Goal: Task Accomplishment & Management: Manage account settings

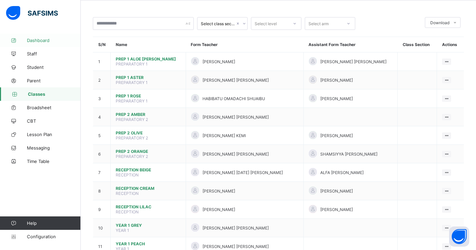
scroll to position [27, 0]
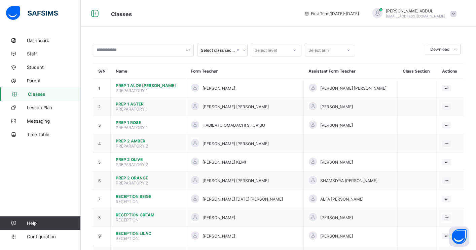
scroll to position [163, 0]
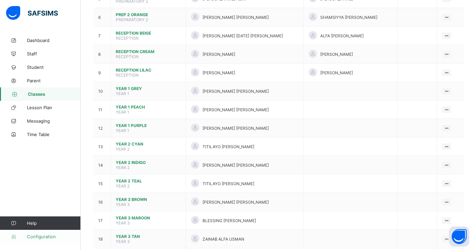
click at [46, 236] on span "Configuration" at bounding box center [53, 236] width 53 height 5
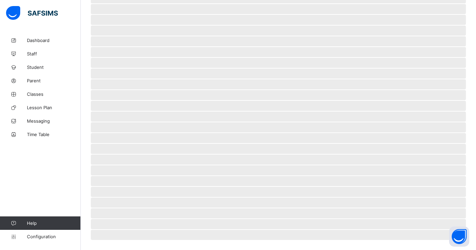
scroll to position [13, 0]
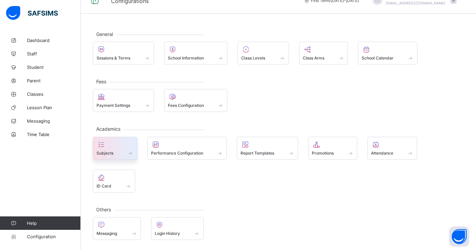
click at [125, 146] on div at bounding box center [115, 145] width 37 height 8
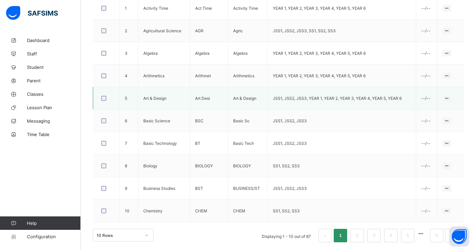
scroll to position [218, 0]
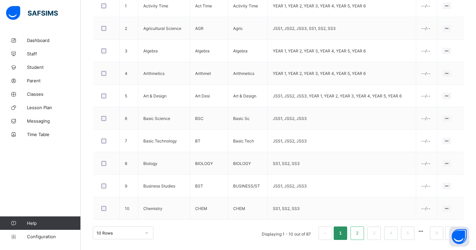
click at [359, 238] on li "2" at bounding box center [356, 233] width 13 height 13
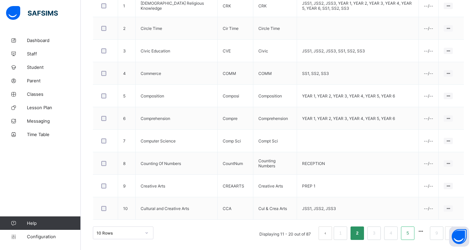
click at [405, 236] on link "5" at bounding box center [407, 233] width 6 height 9
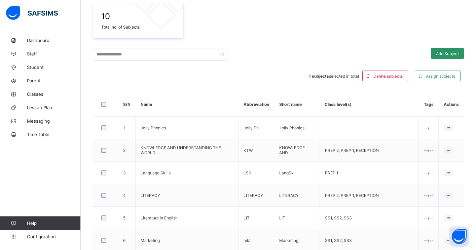
scroll to position [0, 0]
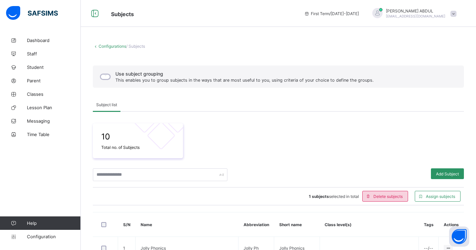
click at [395, 198] on span "Delete subjects" at bounding box center [387, 196] width 29 height 5
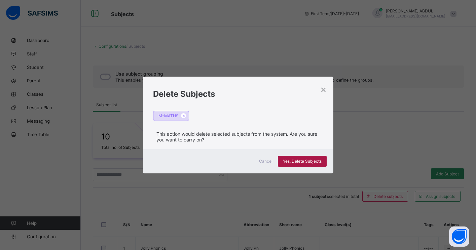
click at [306, 162] on span "Yes, Delete Subjects" at bounding box center [302, 161] width 39 height 5
click at [305, 162] on span "Yes, Delete Subjects" at bounding box center [302, 161] width 39 height 5
click at [305, 162] on div "Yes, Delete Subjects" at bounding box center [302, 161] width 49 height 11
click at [305, 162] on span "Yes, Delete Subjects" at bounding box center [302, 161] width 39 height 5
click at [308, 160] on div "Yes, Delete Subjects" at bounding box center [302, 161] width 49 height 11
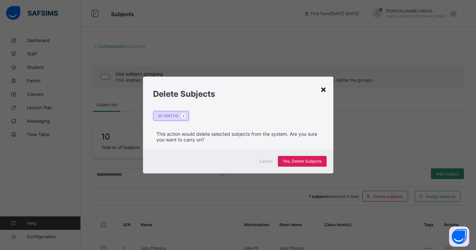
click at [322, 90] on div "×" at bounding box center [323, 88] width 6 height 11
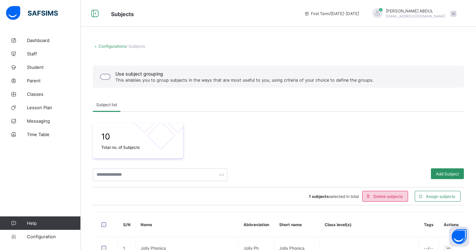
click at [395, 198] on span "Delete subjects" at bounding box center [387, 196] width 29 height 5
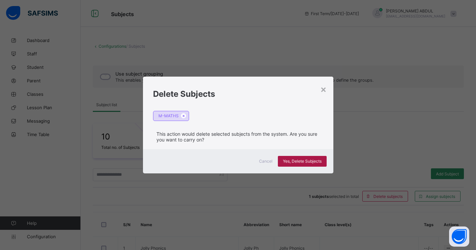
click at [317, 159] on span "Yes, Delete Subjects" at bounding box center [302, 161] width 39 height 5
click at [289, 161] on div "Yes, Delete Subjects" at bounding box center [302, 161] width 49 height 11
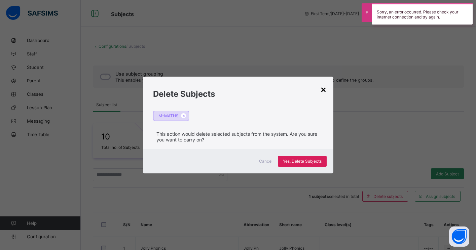
click at [323, 89] on div "×" at bounding box center [323, 88] width 6 height 11
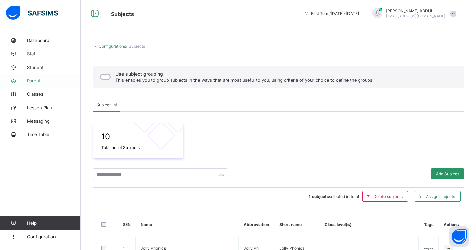
click at [37, 82] on span "Parent" at bounding box center [54, 80] width 54 height 5
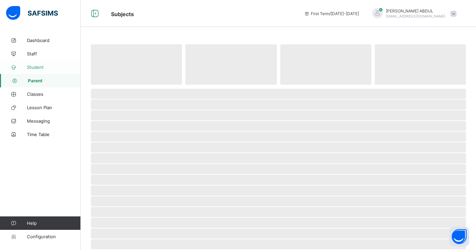
click at [38, 66] on span "Student" at bounding box center [54, 67] width 54 height 5
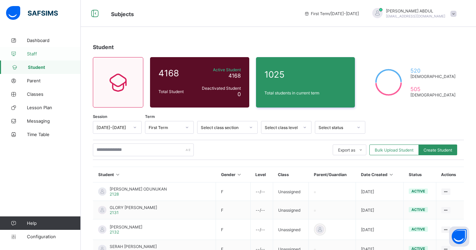
click at [35, 54] on span "Staff" at bounding box center [54, 53] width 54 height 5
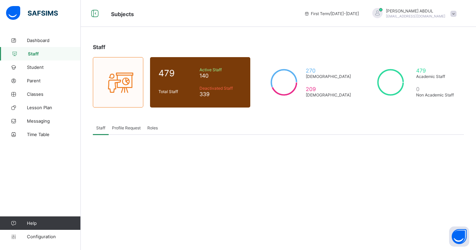
click at [123, 130] on span "Profile Request" at bounding box center [126, 127] width 29 height 5
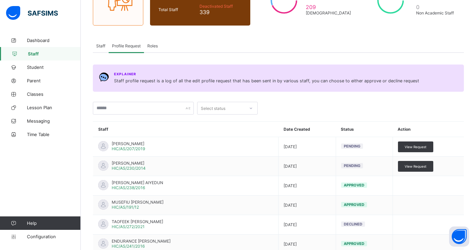
scroll to position [83, 0]
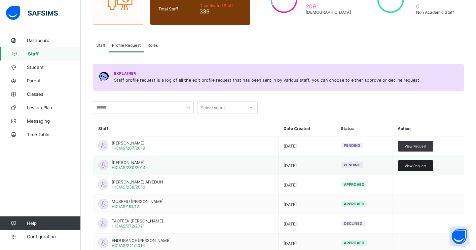
click at [413, 167] on span "View Request" at bounding box center [416, 166] width 22 height 4
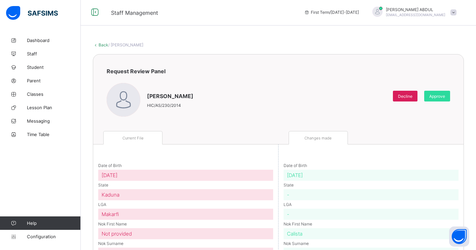
scroll to position [0, 0]
click at [405, 101] on div "Decline" at bounding box center [405, 97] width 25 height 11
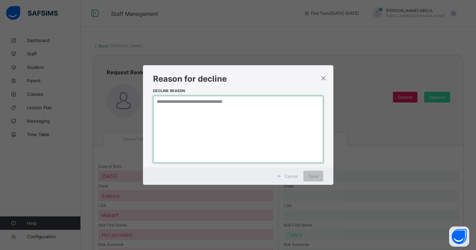
click at [233, 107] on textarea at bounding box center [238, 129] width 170 height 67
type textarea "**********"
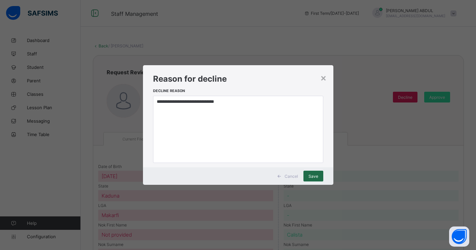
click at [312, 177] on span "Save" at bounding box center [313, 176] width 10 height 5
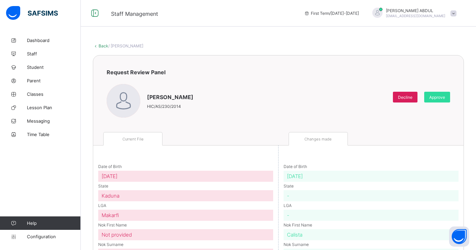
click at [41, 170] on div "Dashboard Staff Student Parent Classes Lesson Plan Messaging Time Table Help Co…" at bounding box center [40, 138] width 81 height 223
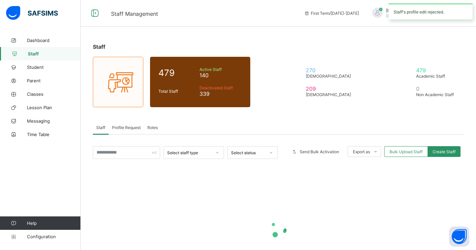
scroll to position [53, 0]
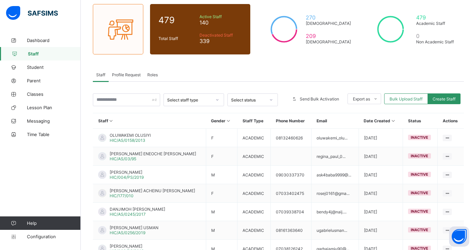
click at [129, 75] on span "Profile Request" at bounding box center [126, 74] width 29 height 5
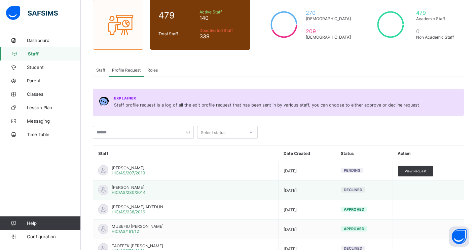
scroll to position [59, 0]
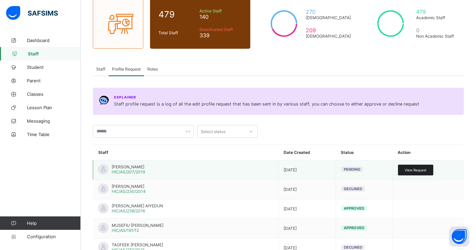
click at [411, 170] on span "View Request" at bounding box center [416, 170] width 22 height 4
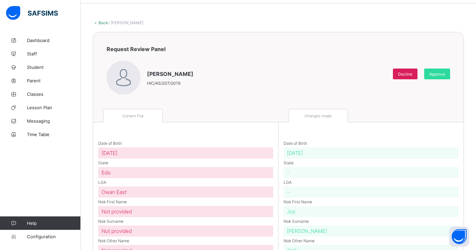
scroll to position [20, 0]
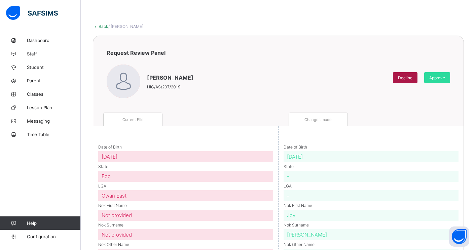
click at [398, 76] on span "Decline" at bounding box center [405, 77] width 14 height 5
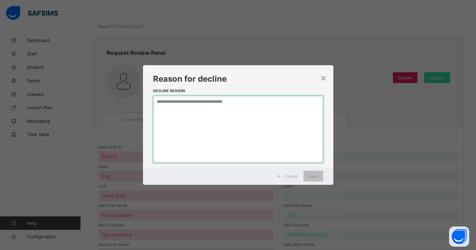
click at [244, 104] on textarea at bounding box center [238, 129] width 170 height 67
type textarea "**********"
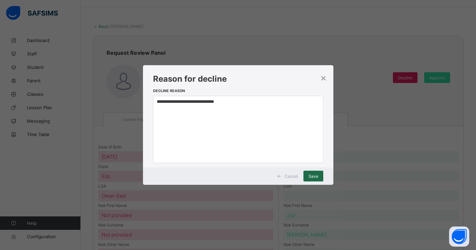
click at [313, 177] on span "Save" at bounding box center [313, 176] width 10 height 5
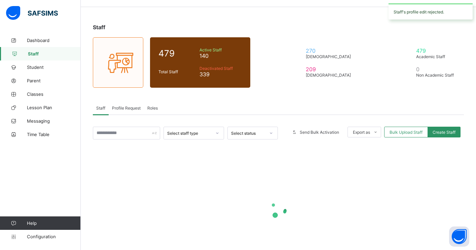
scroll to position [53, 0]
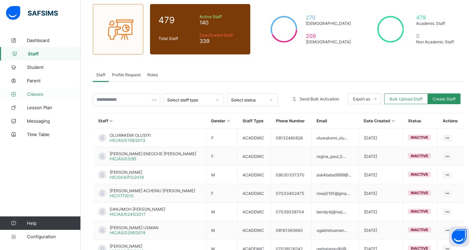
click at [33, 95] on span "Classes" at bounding box center [54, 93] width 54 height 5
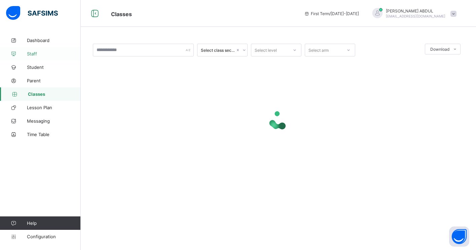
click at [32, 54] on span "Staff" at bounding box center [54, 53] width 54 height 5
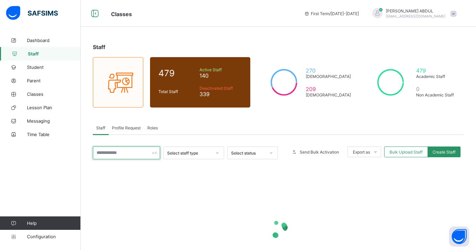
click at [124, 154] on input "text" at bounding box center [126, 153] width 67 height 13
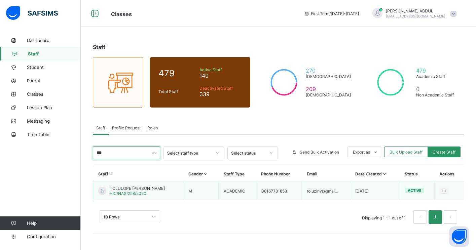
type input "***"
click at [140, 190] on span "TOLULOPE DANIEL FOLORUNSO" at bounding box center [137, 188] width 55 height 5
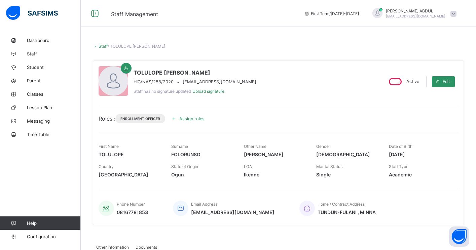
click at [185, 119] on span "Assign roles" at bounding box center [191, 118] width 25 height 5
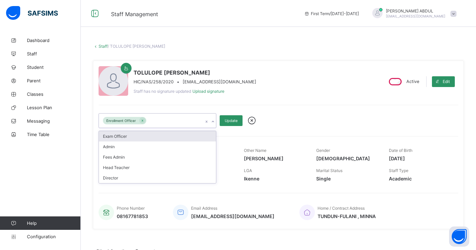
click at [183, 122] on div "Enrollment Officer" at bounding box center [151, 121] width 104 height 14
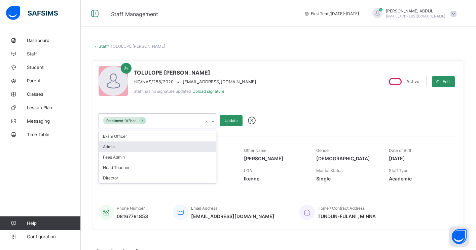
click at [145, 146] on div "Admin" at bounding box center [157, 147] width 117 height 10
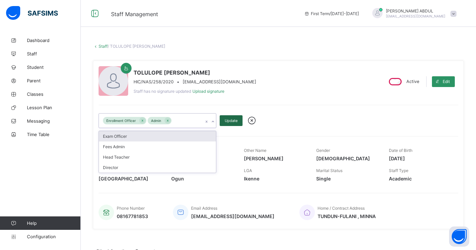
click at [234, 119] on span "Update" at bounding box center [231, 120] width 13 height 5
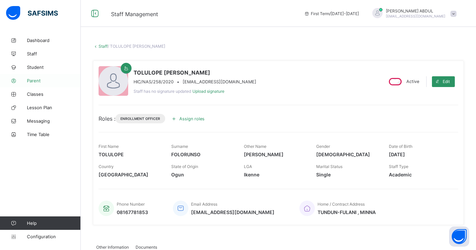
click at [33, 80] on span "Parent" at bounding box center [54, 80] width 54 height 5
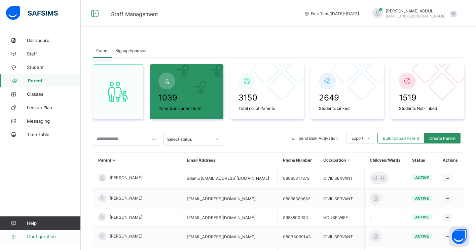
click at [32, 238] on span "Configuration" at bounding box center [53, 236] width 53 height 5
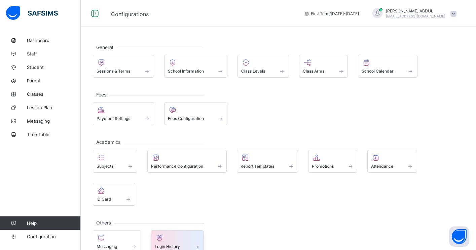
click at [175, 242] on span at bounding box center [177, 243] width 45 height 2
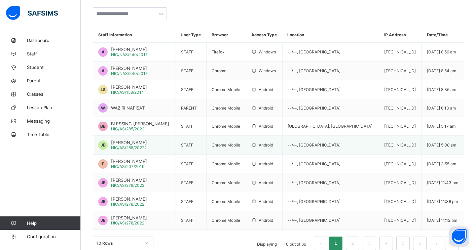
scroll to position [68, 0]
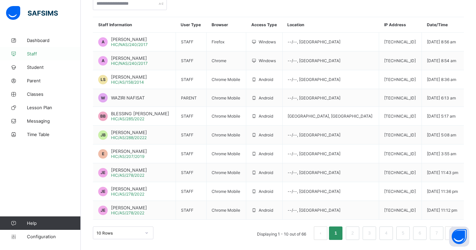
click at [39, 54] on span "Staff" at bounding box center [54, 53] width 54 height 5
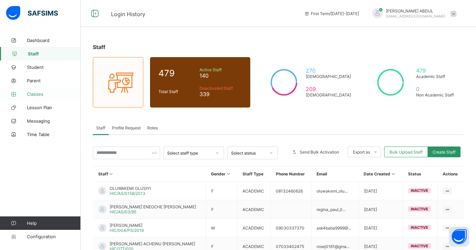
click at [45, 92] on span "Classes" at bounding box center [54, 93] width 54 height 5
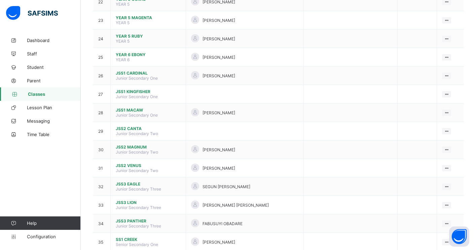
scroll to position [476, 0]
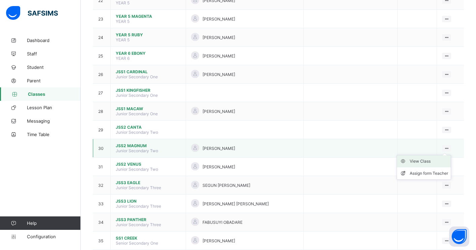
click at [426, 160] on div "View Class" at bounding box center [429, 161] width 38 height 7
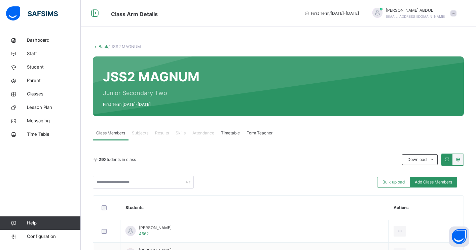
click at [103, 46] on link "Back" at bounding box center [104, 46] width 10 height 5
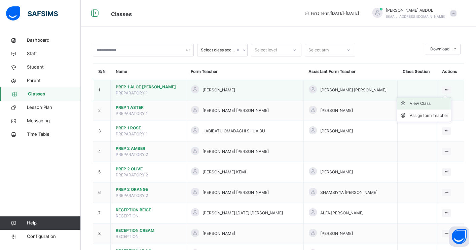
click at [422, 103] on div "View Class" at bounding box center [429, 103] width 38 height 7
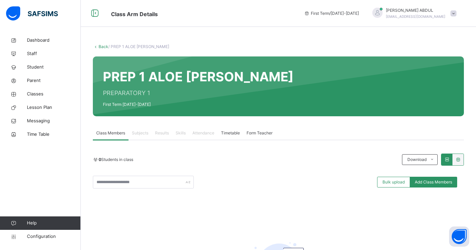
click at [138, 133] on span "Subjects" at bounding box center [140, 133] width 16 height 6
click at [161, 132] on span "Results" at bounding box center [162, 133] width 14 height 6
click at [137, 131] on span "Subjects" at bounding box center [140, 133] width 16 height 6
click at [101, 46] on link "Back" at bounding box center [104, 46] width 10 height 5
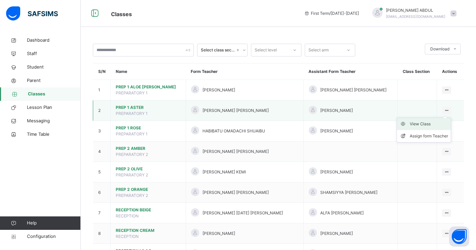
click at [431, 124] on div "View Class" at bounding box center [429, 124] width 38 height 7
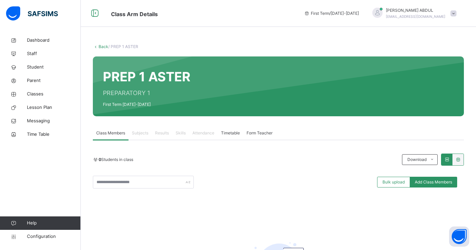
click at [99, 46] on link "Back" at bounding box center [104, 46] width 10 height 5
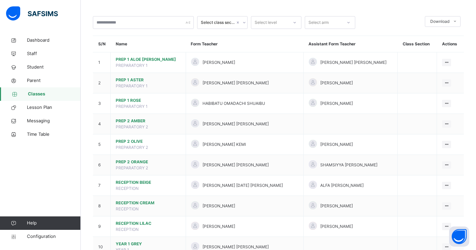
scroll to position [30, 0]
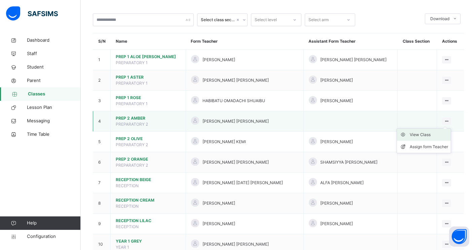
click at [426, 135] on div "View Class" at bounding box center [429, 134] width 38 height 7
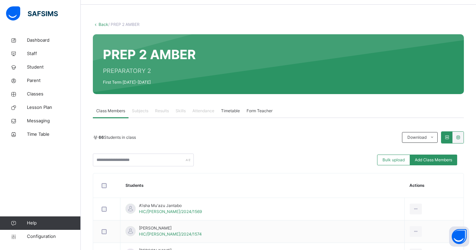
scroll to position [68, 0]
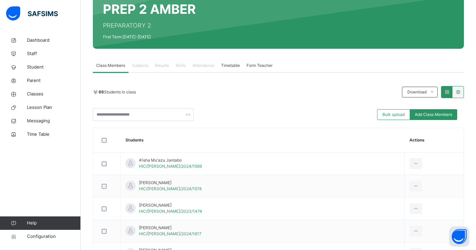
click at [140, 64] on span "Subjects" at bounding box center [140, 66] width 16 height 6
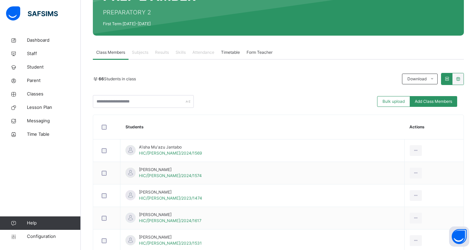
scroll to position [90, 0]
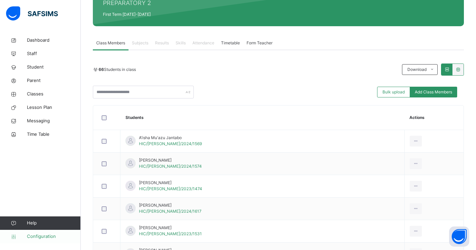
click at [47, 234] on span "Configuration" at bounding box center [53, 236] width 53 height 7
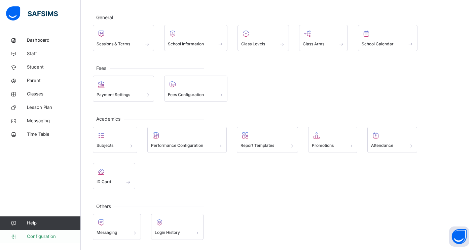
scroll to position [30, 0]
click at [116, 143] on div "Subjects" at bounding box center [115, 145] width 37 height 7
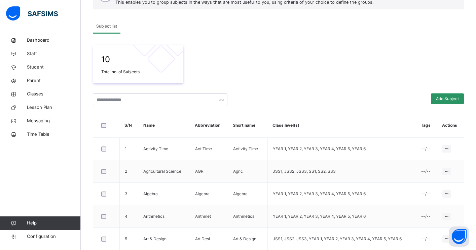
scroll to position [90, 0]
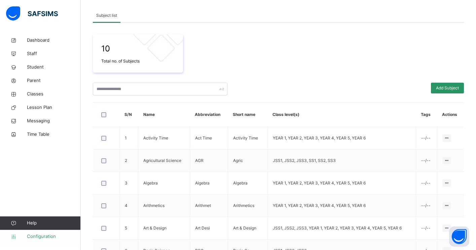
click at [38, 236] on span "Configuration" at bounding box center [53, 236] width 53 height 7
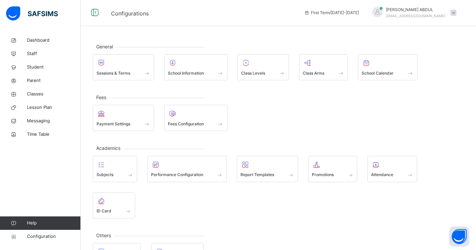
scroll to position [0, 0]
click at [309, 73] on span "Class Arms" at bounding box center [314, 74] width 22 height 6
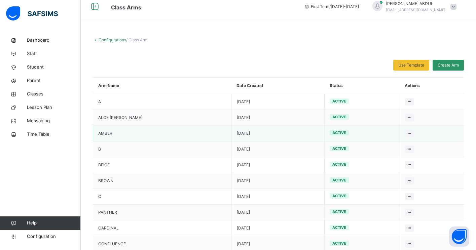
scroll to position [8, 0]
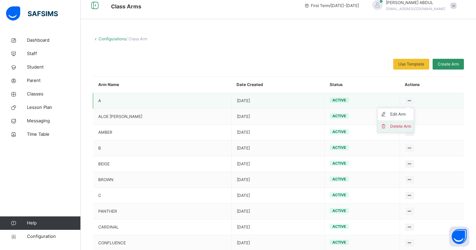
click at [394, 125] on div "Delete Arm" at bounding box center [400, 126] width 21 height 7
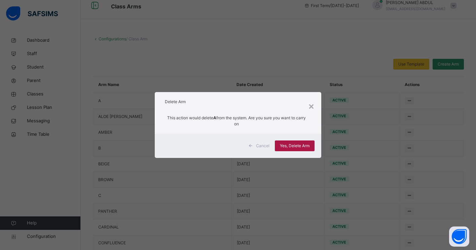
click at [299, 145] on span "Yes, Delete Arm" at bounding box center [295, 146] width 30 height 6
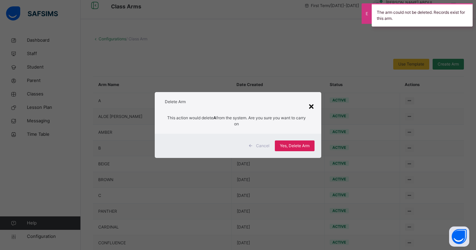
click at [312, 106] on div "×" at bounding box center [311, 106] width 6 height 14
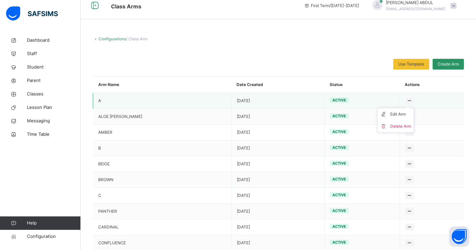
click at [401, 108] on ul "Edit Arm Delete Arm" at bounding box center [395, 120] width 37 height 25
click at [395, 114] on div "Edit Arm" at bounding box center [400, 114] width 21 height 7
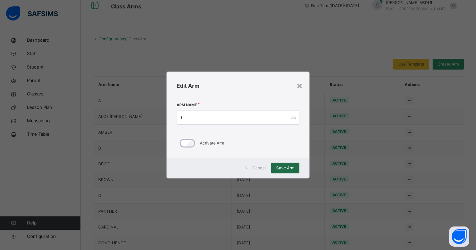
click at [279, 166] on span "Save Arm" at bounding box center [285, 168] width 18 height 6
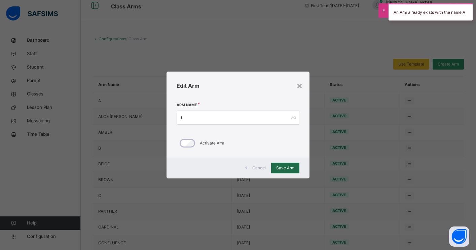
click at [285, 166] on span "Save Arm" at bounding box center [285, 168] width 18 height 6
click at [299, 86] on div "×" at bounding box center [299, 85] width 6 height 14
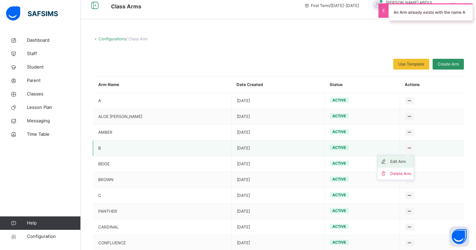
click at [395, 161] on div "Edit Arm" at bounding box center [400, 161] width 21 height 7
type input "*"
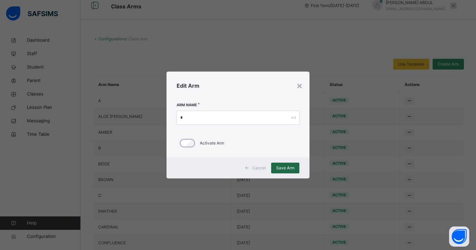
click at [290, 170] on span "Save Arm" at bounding box center [285, 168] width 18 height 6
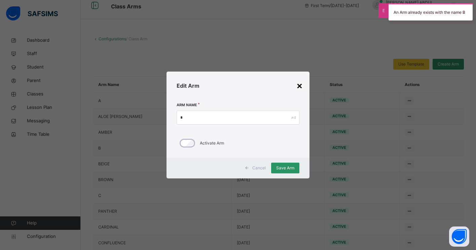
click at [296, 85] on div "×" at bounding box center [299, 85] width 6 height 14
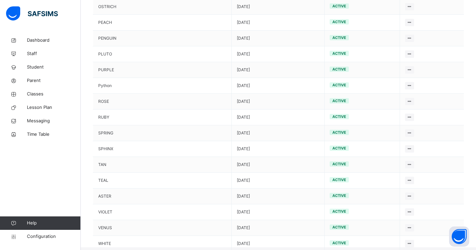
scroll to position [736, 0]
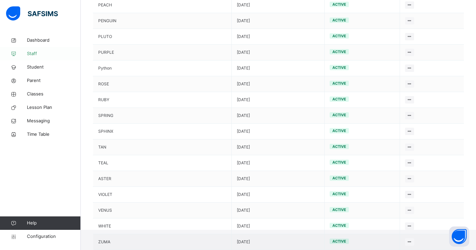
click at [39, 55] on span "Staff" at bounding box center [54, 53] width 54 height 7
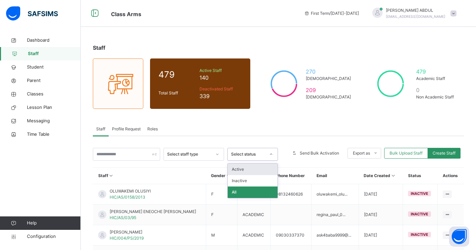
click at [255, 158] on div "Select status" at bounding box center [246, 154] width 37 height 10
click at [251, 171] on div "Active" at bounding box center [253, 169] width 50 height 11
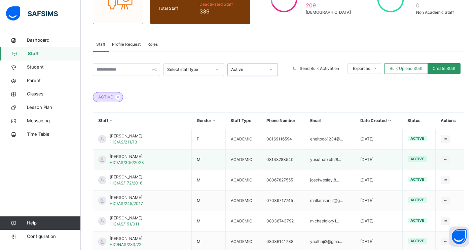
scroll to position [132, 0]
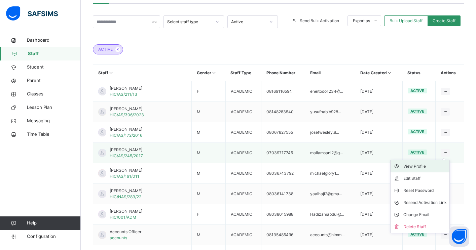
click at [436, 165] on div "View Profile" at bounding box center [424, 166] width 43 height 7
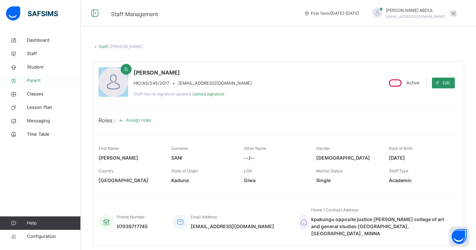
click at [48, 82] on span "Parent" at bounding box center [54, 80] width 54 height 7
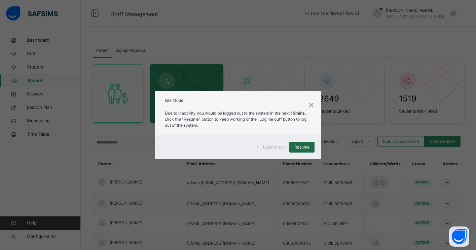
click at [307, 147] on span "Resume" at bounding box center [301, 147] width 15 height 6
click at [300, 150] on span "Resume" at bounding box center [301, 147] width 15 height 6
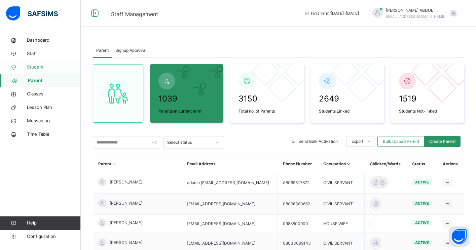
click at [36, 68] on span "Student" at bounding box center [54, 67] width 54 height 7
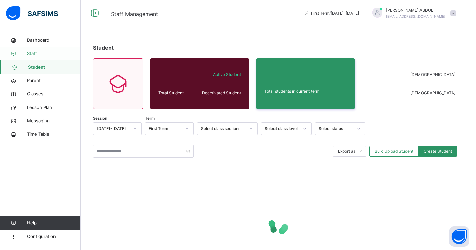
click at [29, 56] on span "Staff" at bounding box center [54, 53] width 54 height 7
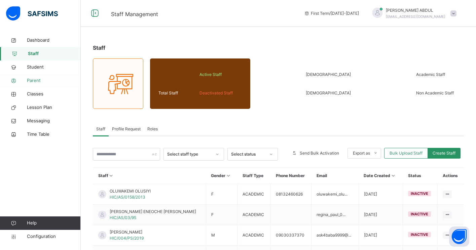
click at [30, 78] on span "Parent" at bounding box center [54, 80] width 54 height 7
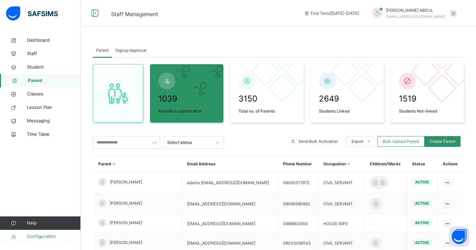
click at [37, 236] on span "Configuration" at bounding box center [53, 236] width 53 height 7
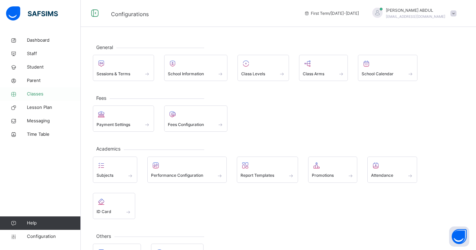
click at [44, 91] on span "Classes" at bounding box center [54, 94] width 54 height 7
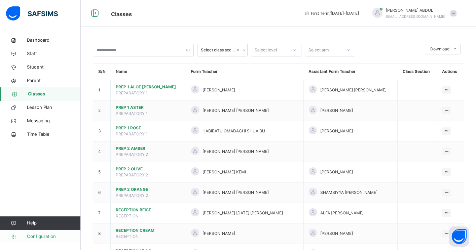
click at [53, 235] on span "Configuration" at bounding box center [53, 236] width 53 height 7
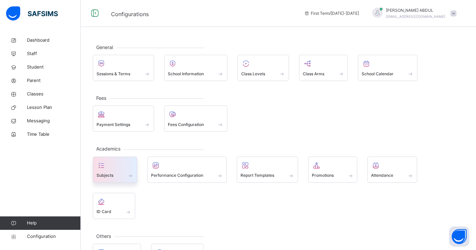
click at [104, 179] on div "Subjects" at bounding box center [115, 175] width 37 height 7
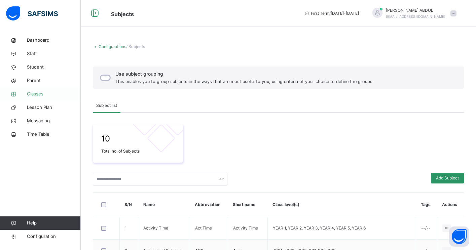
click at [41, 93] on span "Classes" at bounding box center [54, 94] width 54 height 7
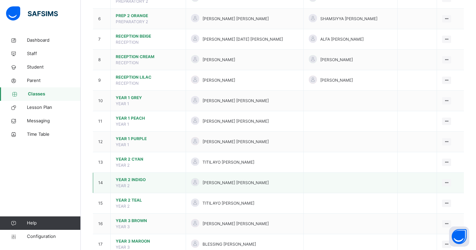
scroll to position [171, 0]
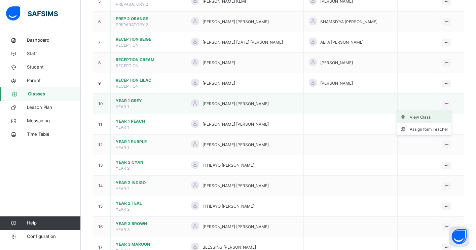
click at [428, 119] on div "View Class" at bounding box center [429, 117] width 38 height 7
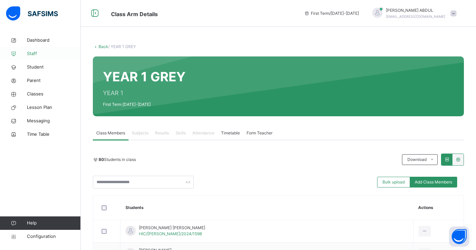
click at [34, 51] on span "Staff" at bounding box center [54, 53] width 54 height 7
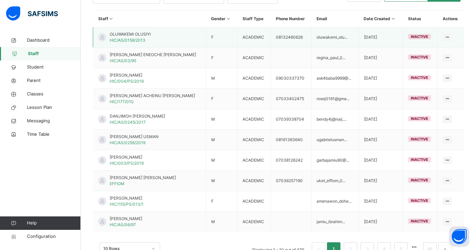
scroll to position [180, 0]
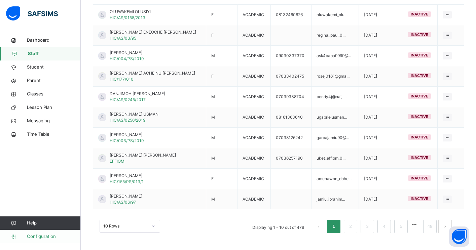
click at [51, 237] on span "Configuration" at bounding box center [53, 236] width 53 height 7
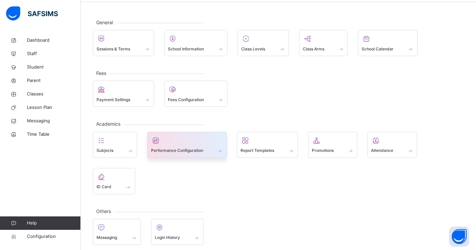
scroll to position [23, 0]
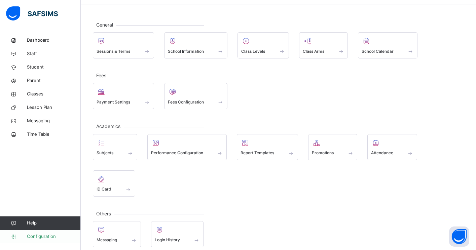
click at [57, 238] on span "Configuration" at bounding box center [53, 236] width 53 height 7
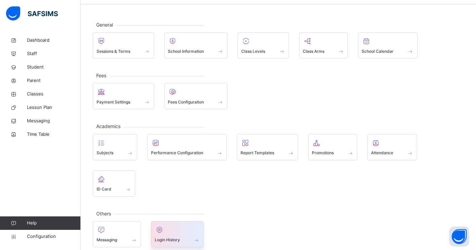
click at [175, 234] on div at bounding box center [177, 230] width 45 height 10
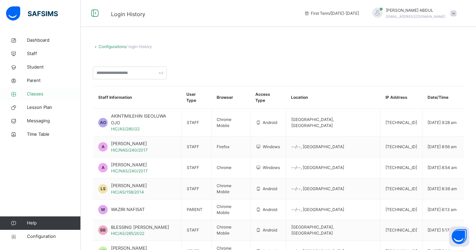
click at [37, 94] on span "Classes" at bounding box center [54, 94] width 54 height 7
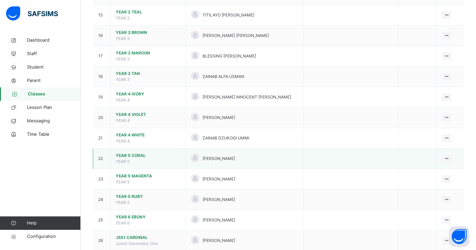
scroll to position [363, 0]
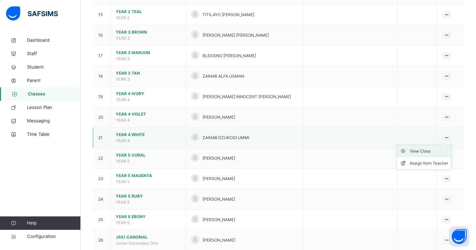
click at [434, 151] on div "View Class" at bounding box center [429, 151] width 38 height 7
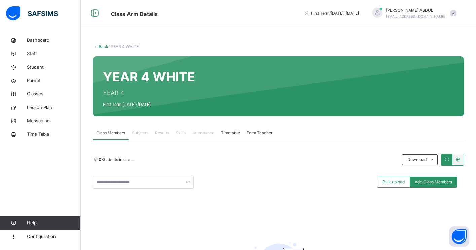
click at [235, 131] on span "Timetable" at bounding box center [230, 133] width 19 height 6
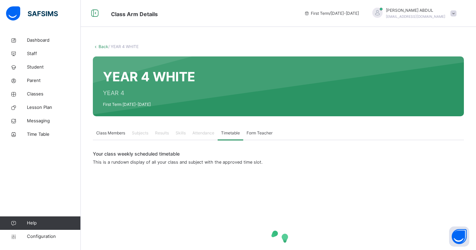
click at [258, 133] on span "Form Teacher" at bounding box center [259, 133] width 26 height 6
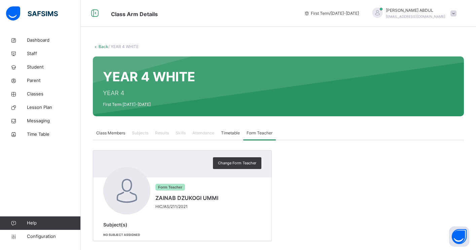
scroll to position [8, 0]
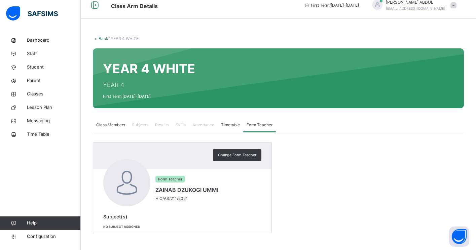
click at [179, 125] on span "Skills" at bounding box center [181, 125] width 10 height 6
click at [142, 122] on span "Subjects" at bounding box center [140, 125] width 16 height 6
click at [117, 125] on span "Class Members" at bounding box center [110, 125] width 29 height 6
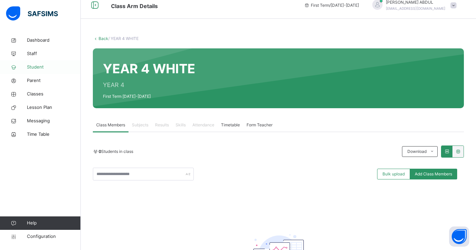
click at [33, 65] on span "Student" at bounding box center [54, 67] width 54 height 7
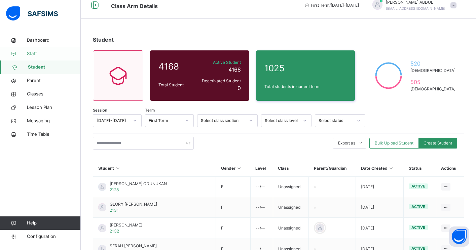
click at [36, 54] on span "Staff" at bounding box center [54, 53] width 54 height 7
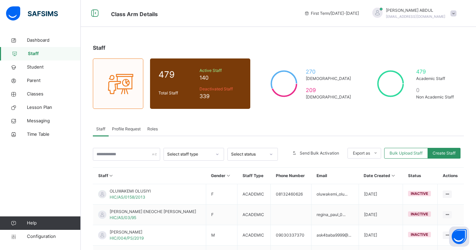
click at [214, 153] on div at bounding box center [217, 154] width 11 height 11
click at [243, 156] on div "Select status" at bounding box center [248, 154] width 34 height 6
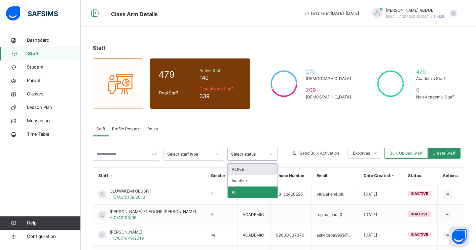
click at [244, 167] on div "Active" at bounding box center [253, 169] width 50 height 11
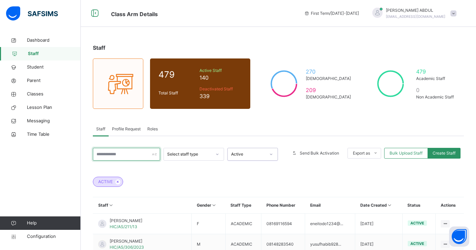
click at [117, 154] on input "text" at bounding box center [126, 154] width 67 height 13
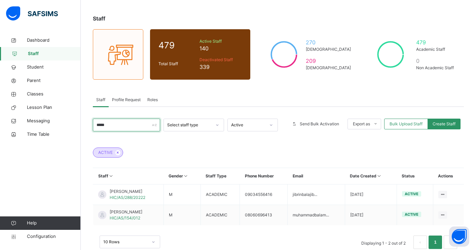
scroll to position [33, 0]
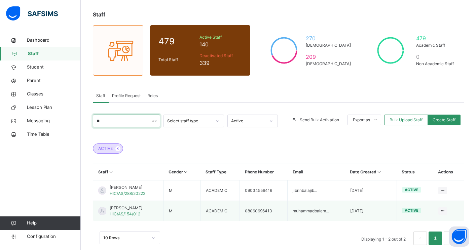
type input "*"
type input "***"
click at [154, 207] on td "GABRIEL LIBUE UDIE HIC/AS/300/2023" at bounding box center [128, 211] width 71 height 21
click at [135, 209] on span "GABRIEL LIBUE UDIE" at bounding box center [127, 208] width 35 height 6
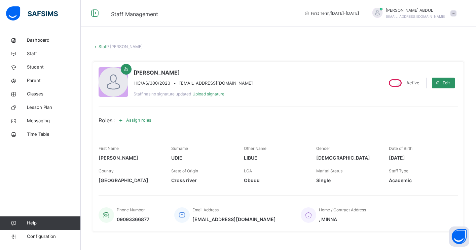
click at [99, 45] on link "Staff" at bounding box center [103, 46] width 9 height 5
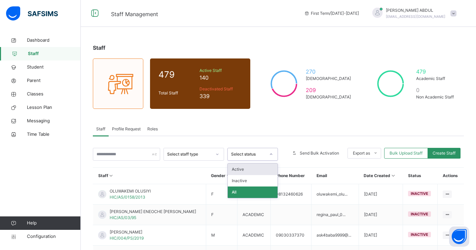
click at [239, 154] on div "Select status" at bounding box center [248, 154] width 34 height 6
click at [239, 169] on div "Active" at bounding box center [253, 169] width 50 height 11
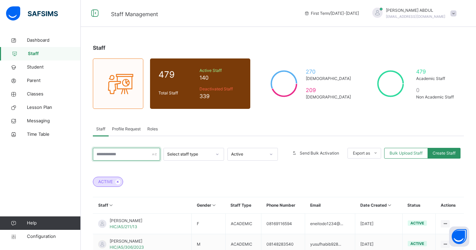
click at [105, 157] on input "text" at bounding box center [126, 154] width 67 height 13
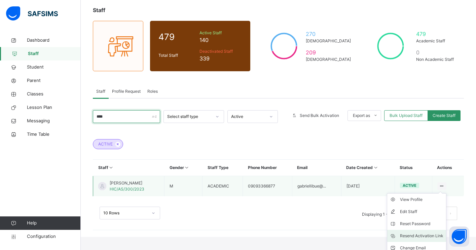
scroll to position [44, 0]
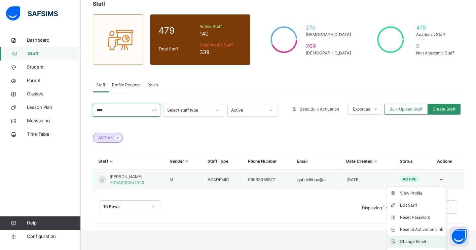
type input "****"
click at [436, 239] on div "Change Email" at bounding box center [421, 241] width 43 height 7
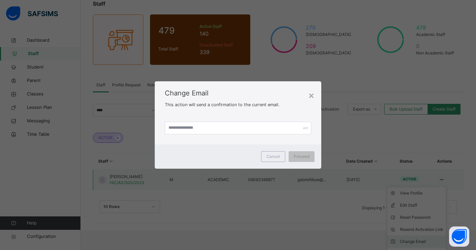
scroll to position [25, 0]
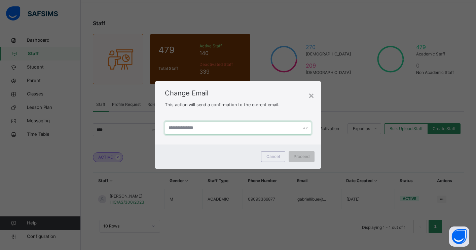
click at [243, 132] on input "text" at bounding box center [238, 128] width 146 height 13
type input "*"
type input "**********"
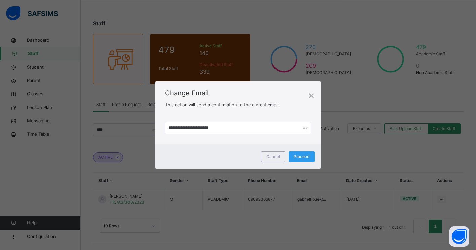
click at [304, 158] on span "Proceed" at bounding box center [302, 157] width 16 height 6
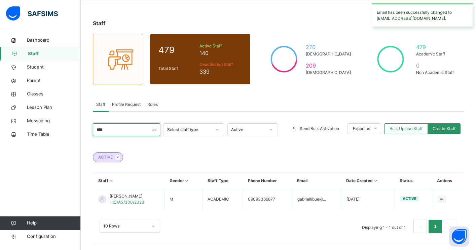
click at [145, 131] on input "****" at bounding box center [126, 129] width 67 height 13
type input "*"
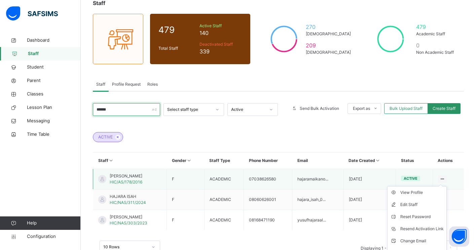
scroll to position [48, 0]
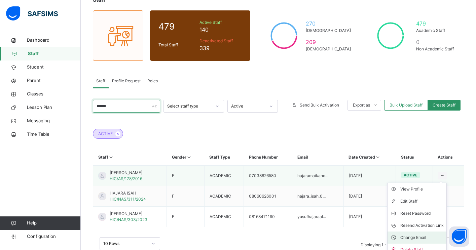
type input "******"
click at [425, 237] on div "Change Email" at bounding box center [421, 237] width 43 height 7
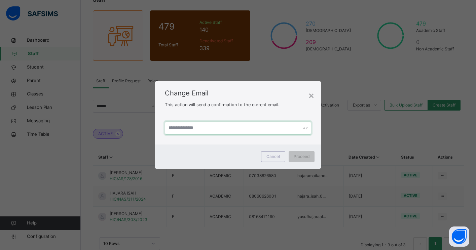
click at [233, 127] on input "text" at bounding box center [238, 128] width 146 height 13
type input "**********"
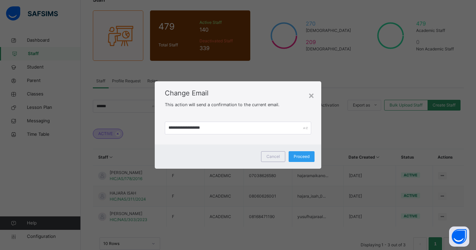
click at [301, 160] on div "Proceed" at bounding box center [302, 156] width 26 height 11
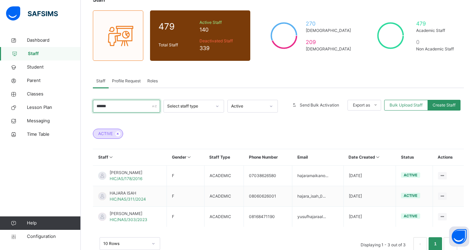
click at [147, 107] on input "******" at bounding box center [126, 106] width 67 height 13
type input "*"
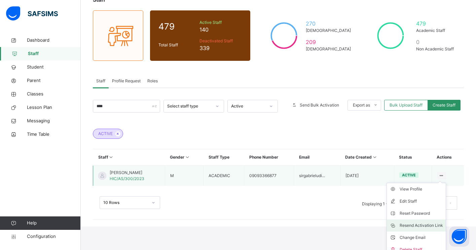
click at [420, 227] on div "Resend Activation Link" at bounding box center [420, 225] width 43 height 7
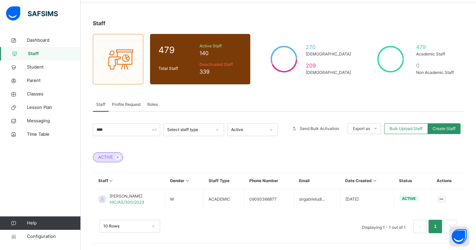
scroll to position [25, 0]
click at [132, 131] on input "****" at bounding box center [126, 129] width 67 height 13
type input "*"
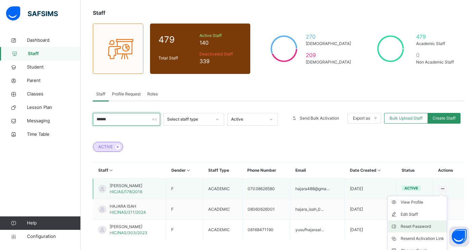
scroll to position [34, 0]
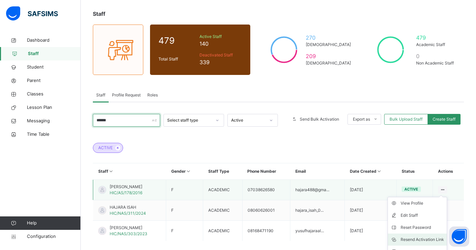
type input "******"
click at [427, 241] on div "Resend Activation Link" at bounding box center [421, 239] width 43 height 7
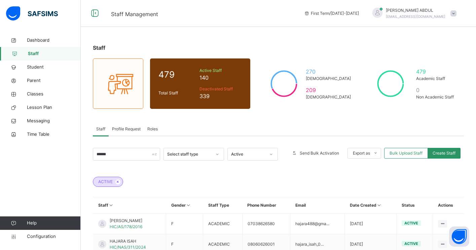
scroll to position [66, 0]
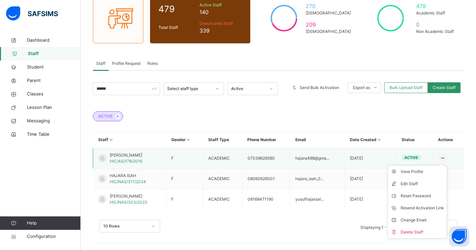
click at [444, 158] on icon at bounding box center [443, 158] width 6 height 5
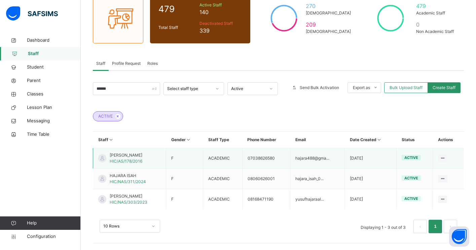
click at [142, 154] on span "HAJARA ABDULLAHI MAIKANO" at bounding box center [126, 155] width 33 height 6
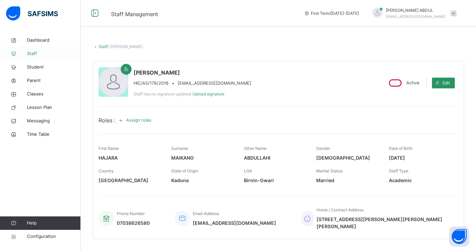
click at [37, 56] on span "Staff" at bounding box center [54, 53] width 54 height 7
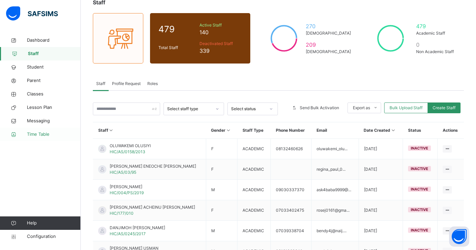
scroll to position [61, 0]
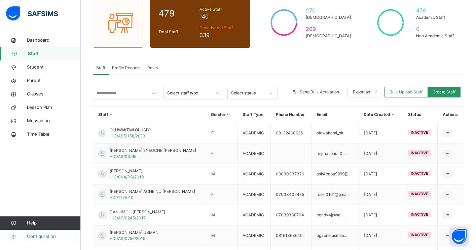
click at [44, 235] on span "Configuration" at bounding box center [53, 236] width 53 height 7
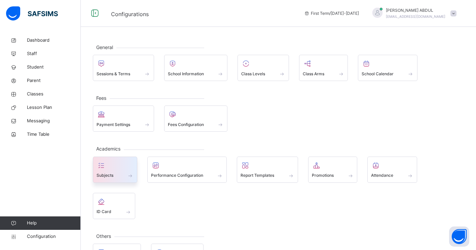
click at [125, 170] on span at bounding box center [115, 171] width 37 height 2
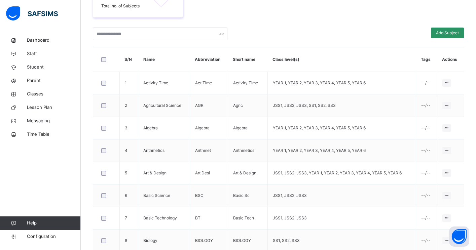
scroll to position [223, 0]
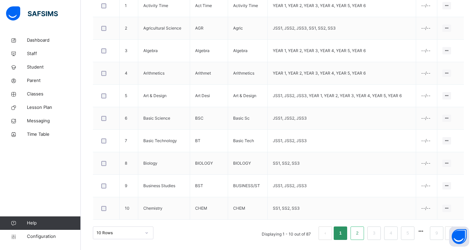
click at [358, 235] on link "2" at bounding box center [357, 233] width 6 height 9
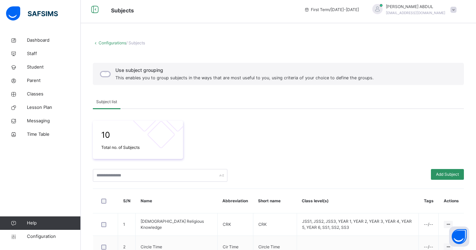
scroll to position [0, 0]
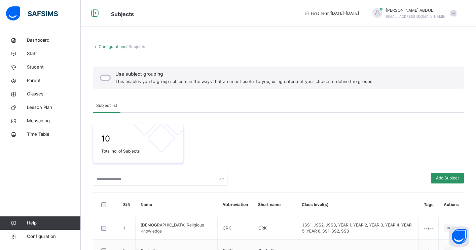
click at [106, 46] on link "Configurations" at bounding box center [113, 46] width 28 height 5
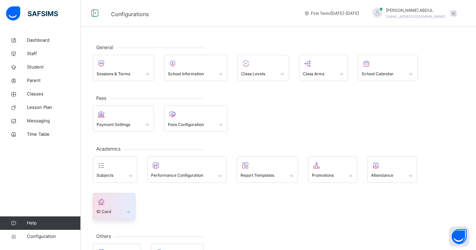
scroll to position [30, 0]
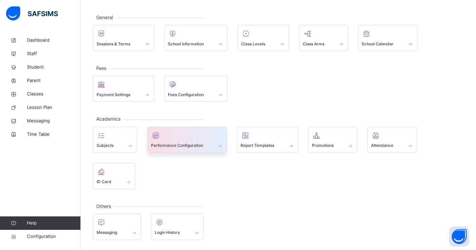
click at [170, 135] on div at bounding box center [187, 135] width 72 height 10
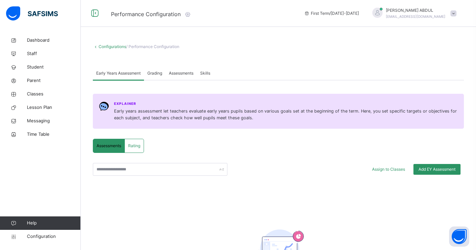
click at [108, 45] on link "Configurations" at bounding box center [113, 46] width 28 height 5
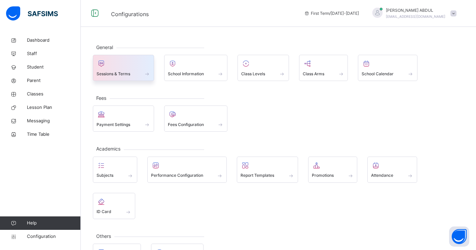
click at [142, 68] on div at bounding box center [124, 64] width 54 height 10
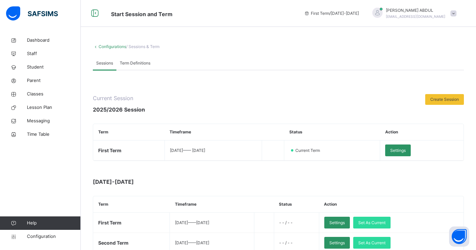
click at [97, 46] on icon at bounding box center [96, 46] width 6 height 5
click at [105, 46] on link "Configurations" at bounding box center [113, 46] width 28 height 5
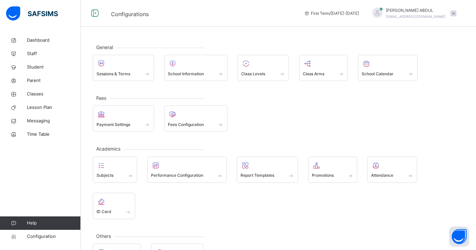
click at [447, 13] on div "SAHEED ABDUL arnaogees@gmail.com" at bounding box center [413, 13] width 94 height 12
click at [39, 55] on span "Staff" at bounding box center [54, 53] width 54 height 7
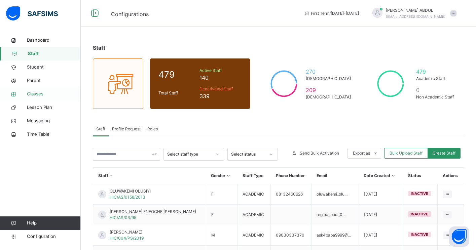
click at [40, 91] on span "Classes" at bounding box center [54, 94] width 54 height 7
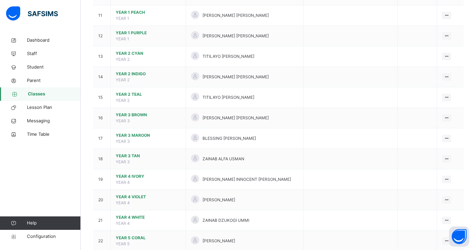
scroll to position [328, 0]
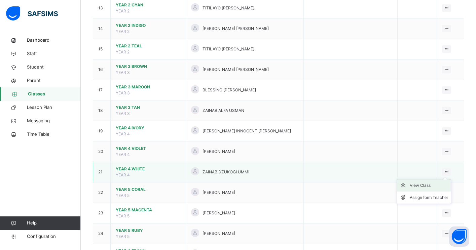
click at [424, 186] on div "View Class" at bounding box center [429, 185] width 38 height 7
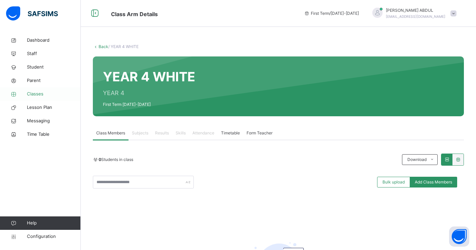
click at [40, 94] on span "Classes" at bounding box center [54, 94] width 54 height 7
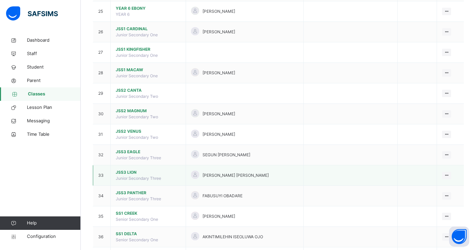
scroll to position [667, 0]
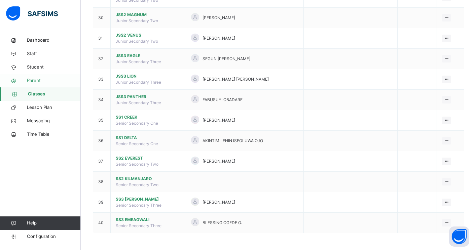
click at [48, 79] on span "Parent" at bounding box center [54, 80] width 54 height 7
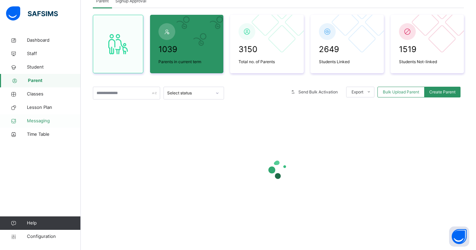
click at [48, 121] on span "Messaging" at bounding box center [54, 121] width 54 height 7
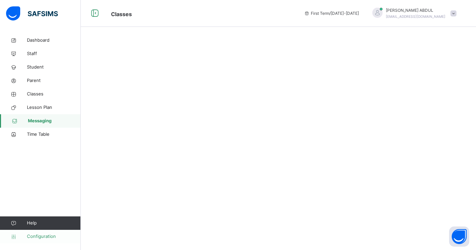
click at [41, 236] on span "Configuration" at bounding box center [53, 236] width 53 height 7
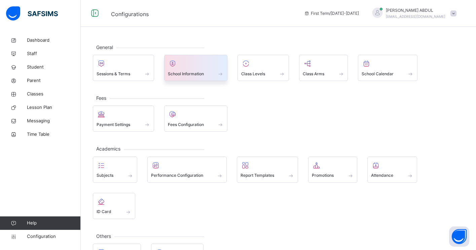
click at [178, 70] on div "School Information" at bounding box center [196, 73] width 56 height 7
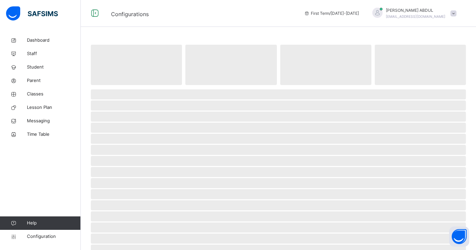
select select "**"
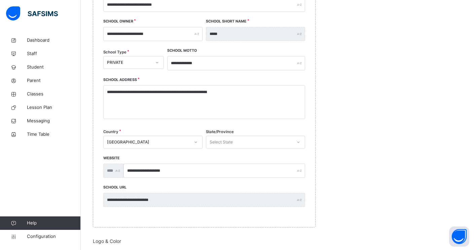
scroll to position [120, 0]
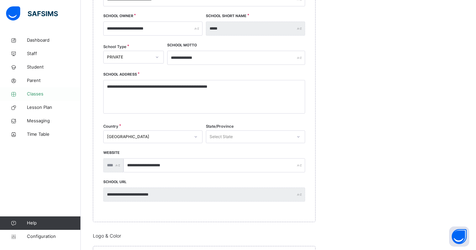
click at [34, 96] on span "Classes" at bounding box center [54, 94] width 54 height 7
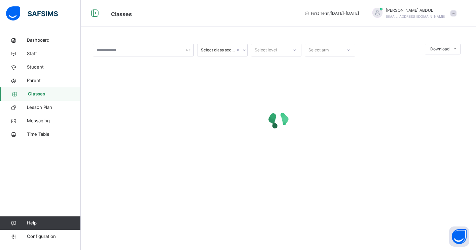
click at [40, 92] on span "Classes" at bounding box center [54, 94] width 53 height 7
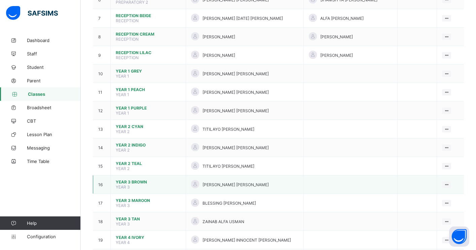
scroll to position [181, 0]
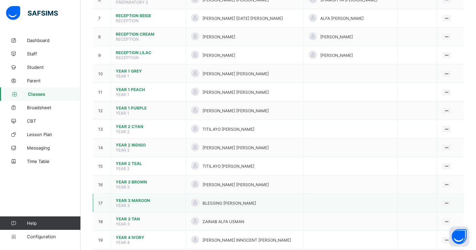
click at [228, 202] on span "BLESSING [PERSON_NAME]" at bounding box center [228, 203] width 53 height 5
click at [162, 202] on span "YEAR 3 MAROON" at bounding box center [148, 200] width 65 height 5
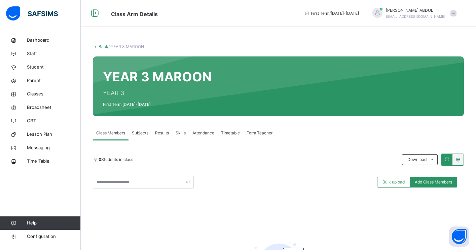
click at [141, 135] on span "Subjects" at bounding box center [140, 133] width 16 height 6
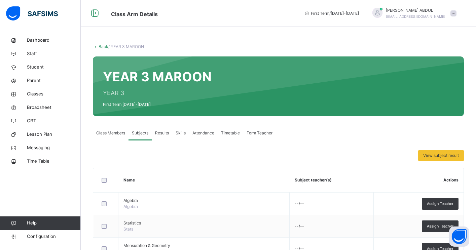
click at [116, 134] on span "Class Members" at bounding box center [110, 133] width 29 height 6
